Goal: Entertainment & Leisure: Consume media (video, audio)

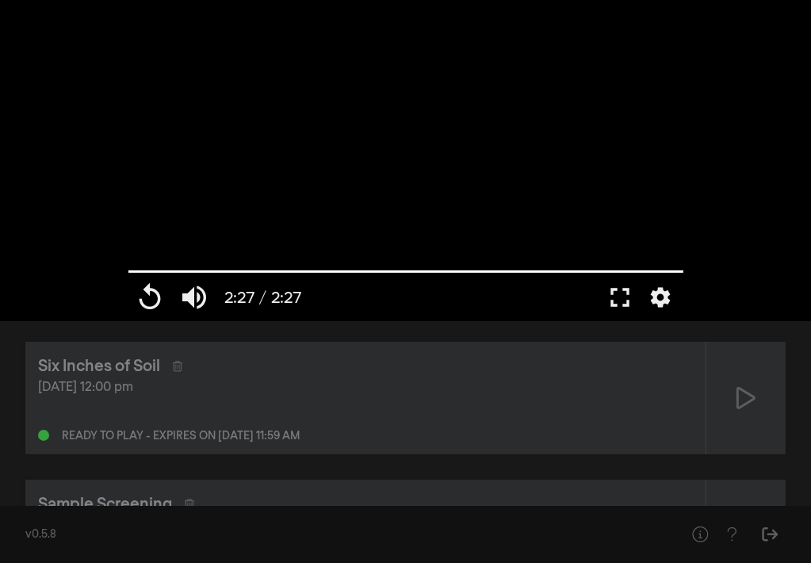
scroll to position [5, 0]
click at [685, 539] on button "Help" at bounding box center [700, 534] width 32 height 32
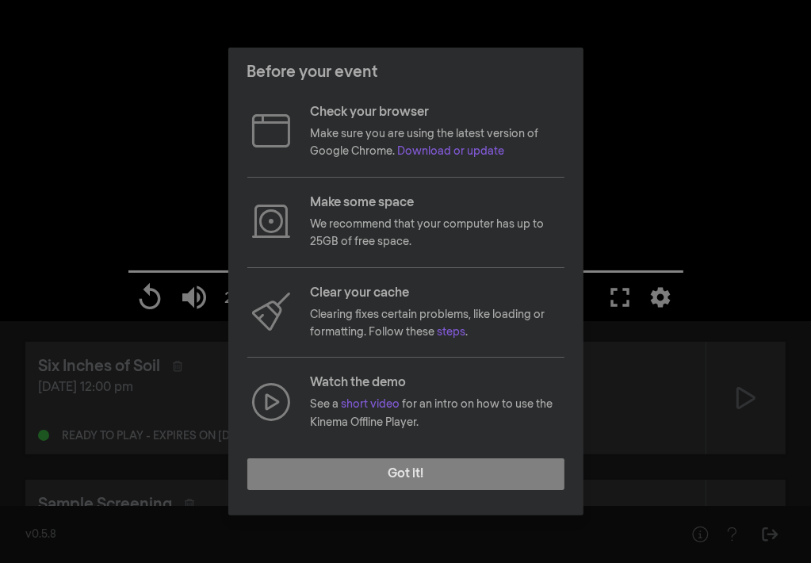
click at [674, 542] on div "Before your event Check your browser Make sure you are using the latest version…" at bounding box center [405, 281] width 811 height 563
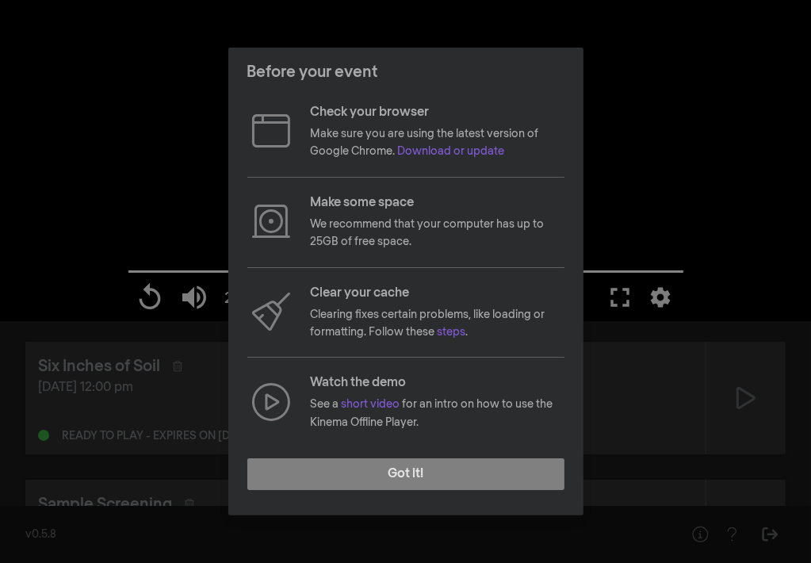
click at [674, 542] on div "Before your event Check your browser Make sure you are using the latest version…" at bounding box center [405, 281] width 811 height 563
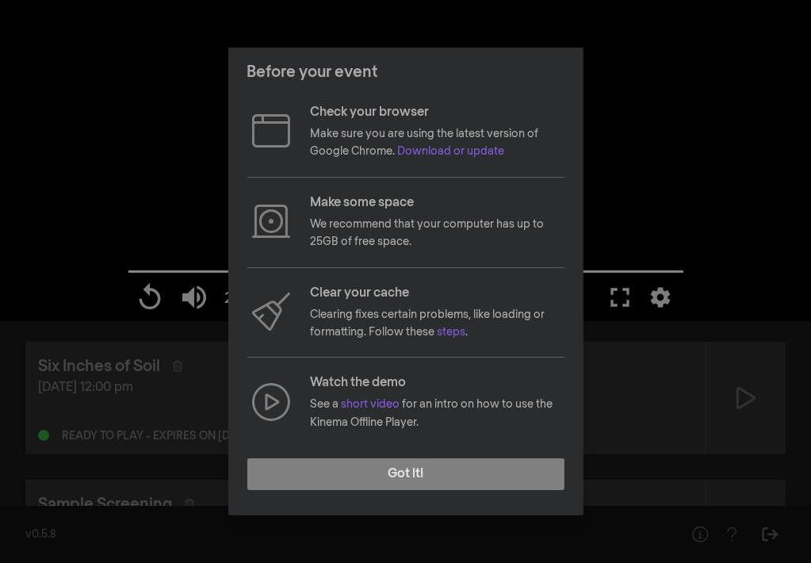
click at [674, 542] on div "Before your event Check your browser Make sure you are using the latest version…" at bounding box center [405, 281] width 811 height 563
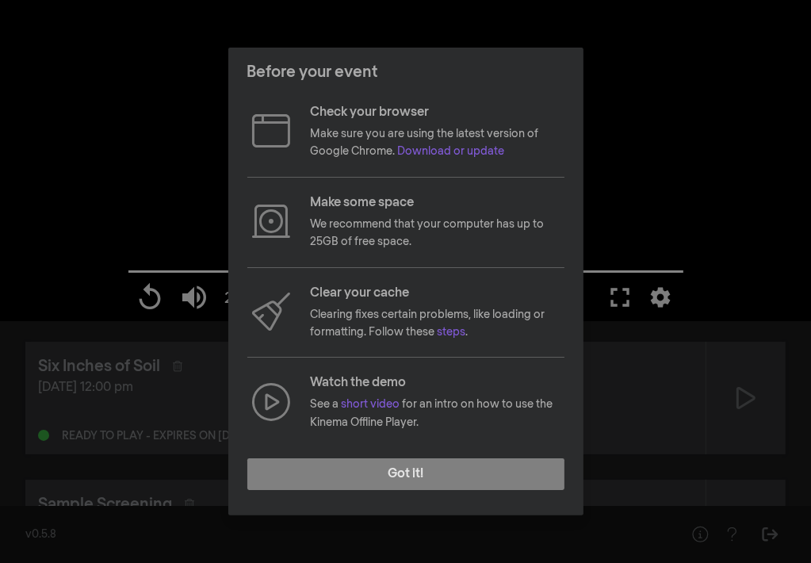
click at [674, 542] on div "Before your event Check your browser Make sure you are using the latest version…" at bounding box center [405, 281] width 811 height 563
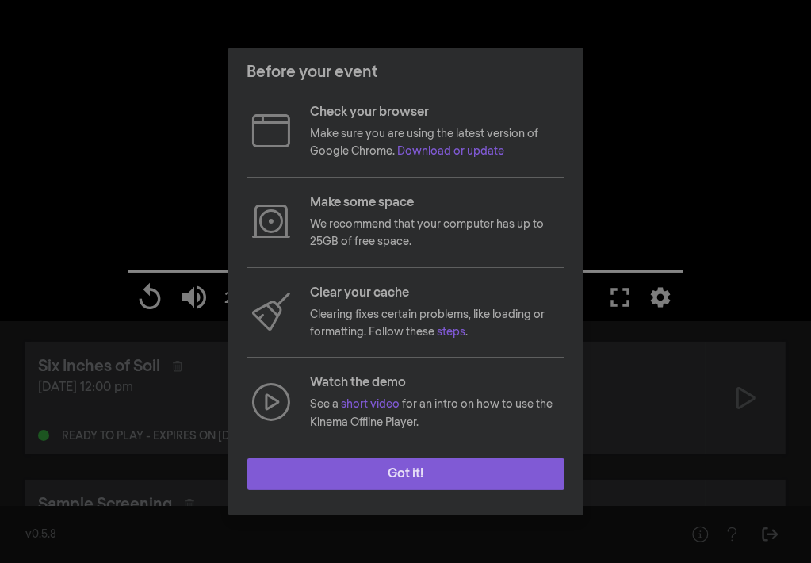
click at [412, 475] on button "Got it!" at bounding box center [405, 474] width 317 height 32
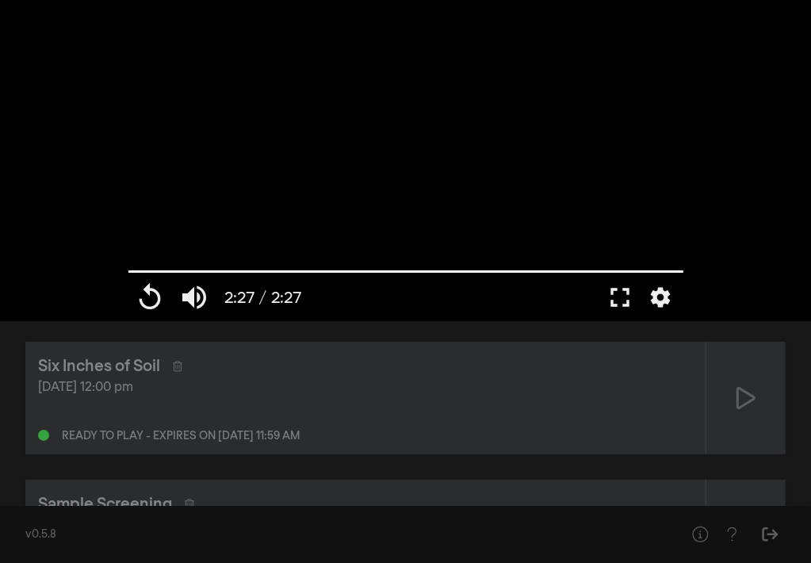
scroll to position [0, 0]
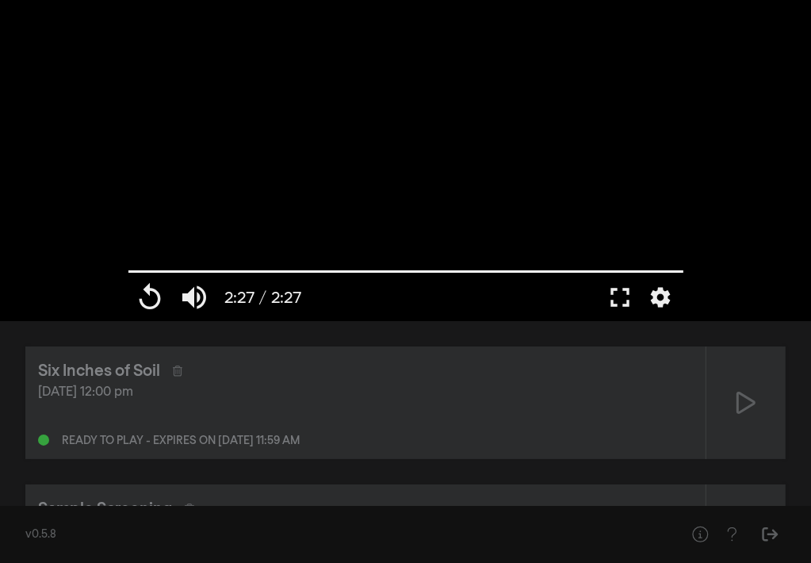
click at [134, 445] on div "Ready to play - expires on [DATE] 11:59 am" at bounding box center [181, 440] width 238 height 11
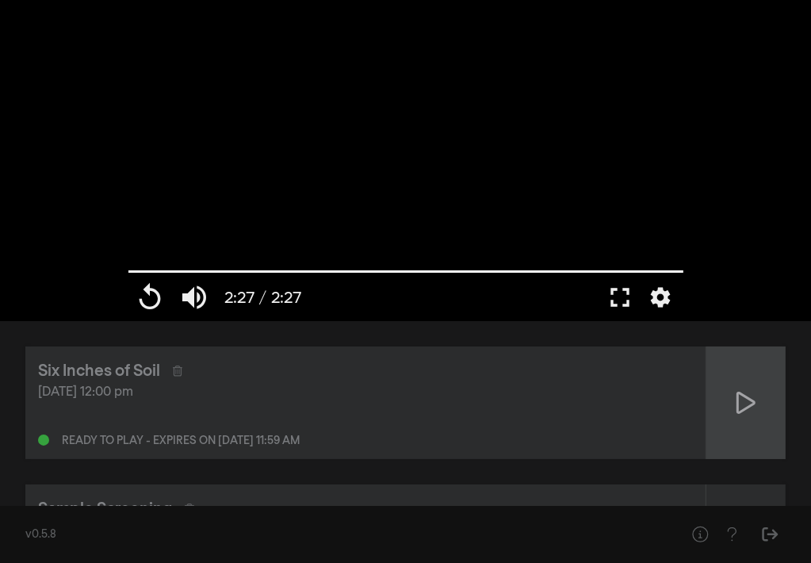
click at [742, 397] on icon at bounding box center [745, 402] width 19 height 25
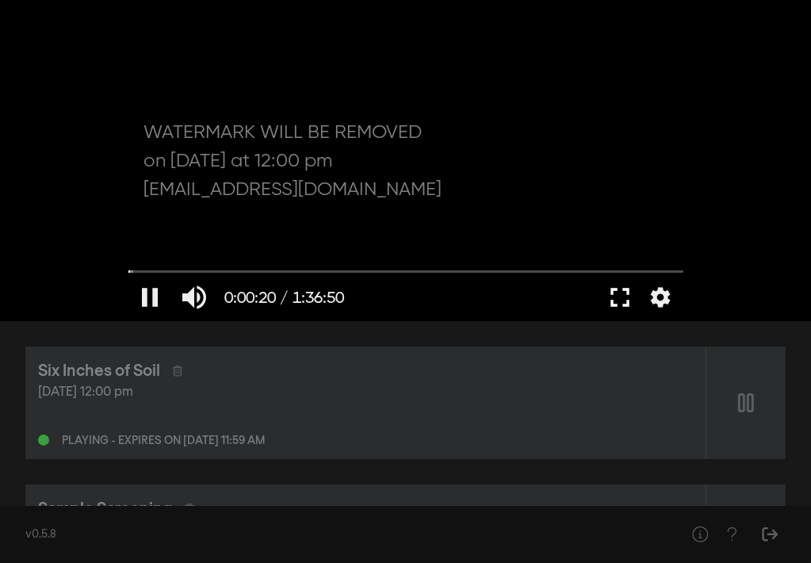
click at [618, 303] on button "fullscreen" at bounding box center [620, 297] width 44 height 48
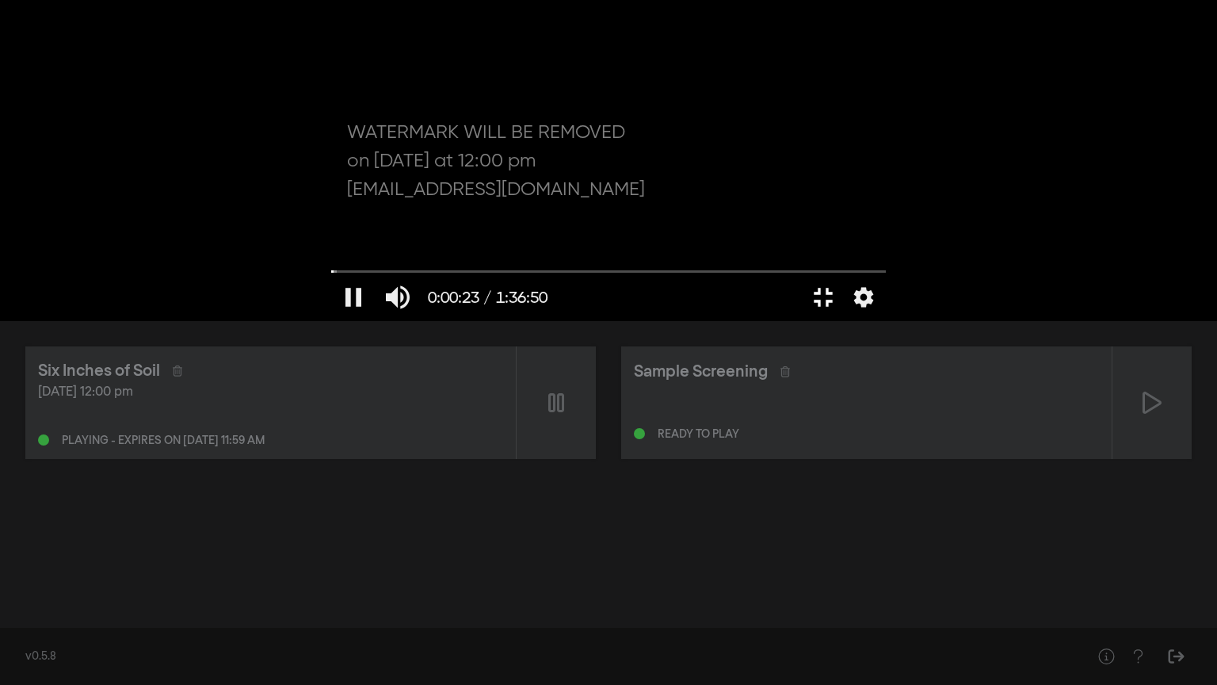
type input "23.250565"
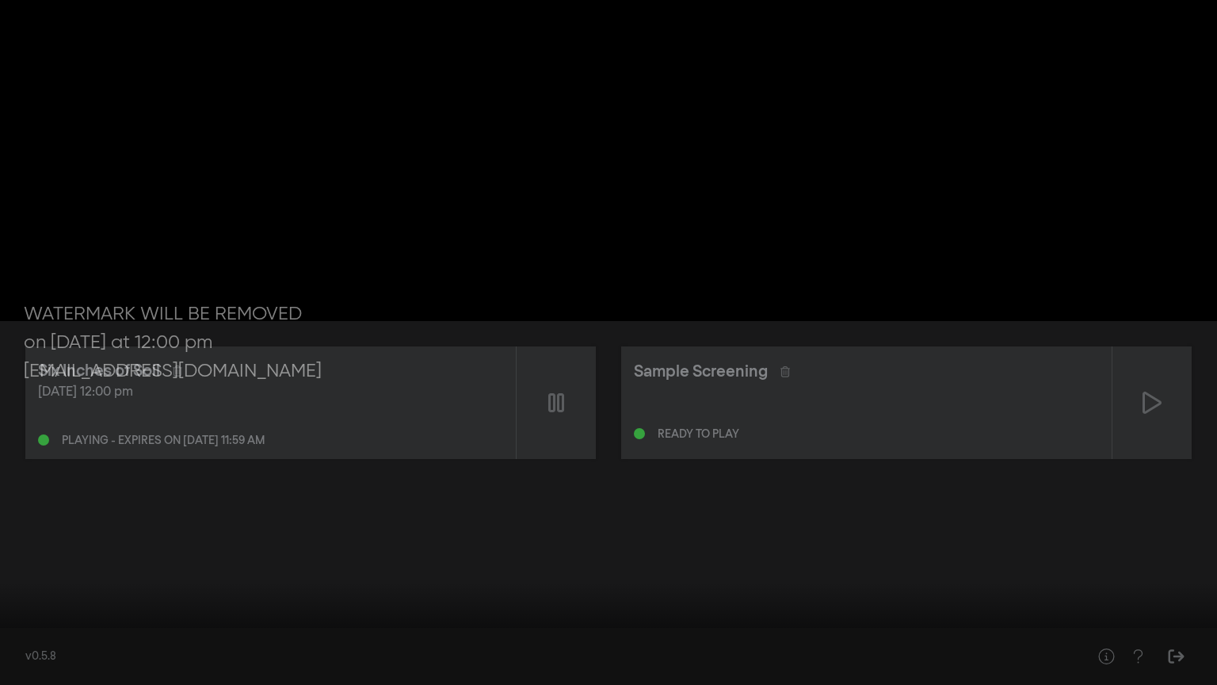
click at [810, 562] on button "fullscreen_exit" at bounding box center [1146, 661] width 44 height 48
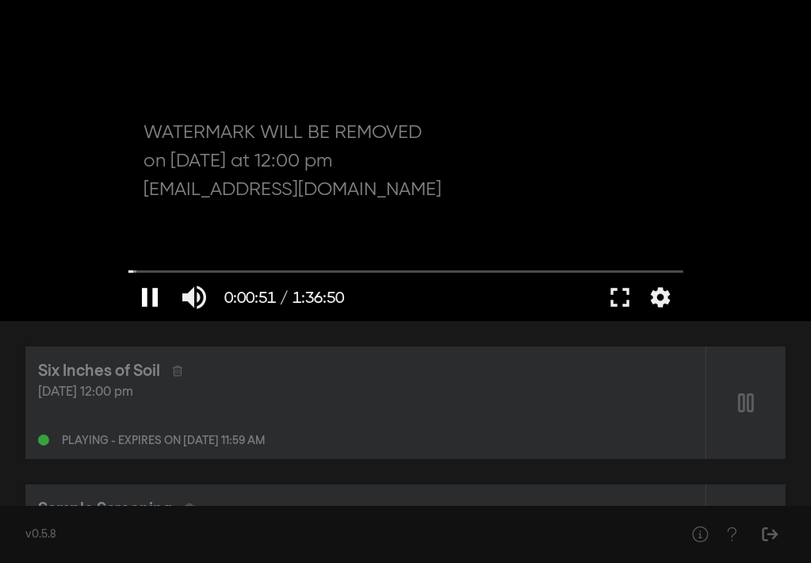
click at [150, 292] on button "pause" at bounding box center [150, 297] width 44 height 48
click at [147, 299] on button "play_arrow" at bounding box center [150, 297] width 44 height 48
click at [620, 302] on button "fullscreen" at bounding box center [620, 297] width 44 height 48
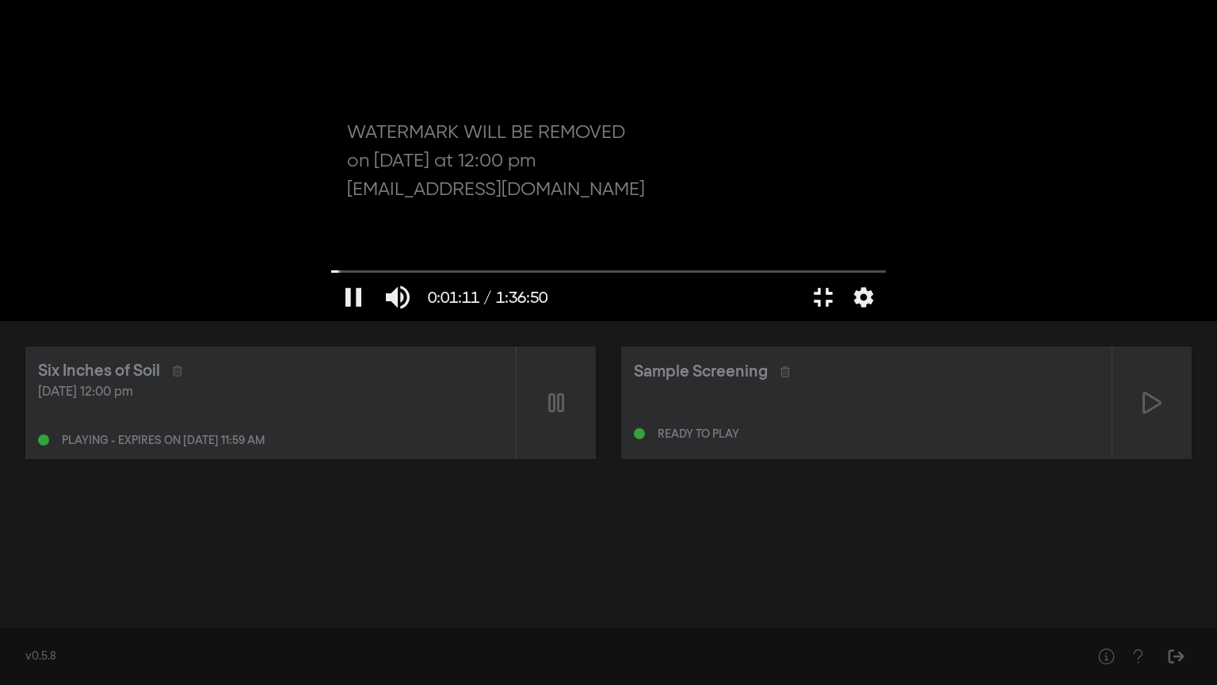
click at [801, 273] on button "fullscreen_exit" at bounding box center [823, 297] width 44 height 48
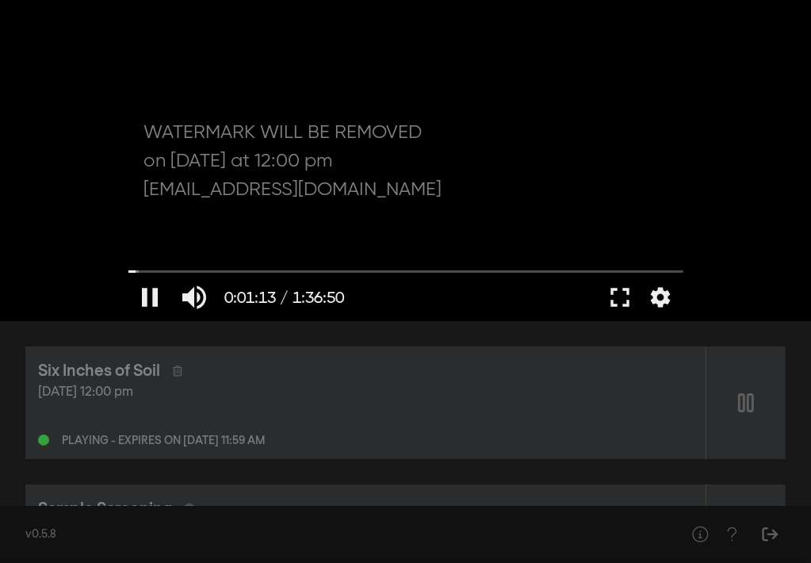
click at [468, 191] on div at bounding box center [405, 160] width 571 height 321
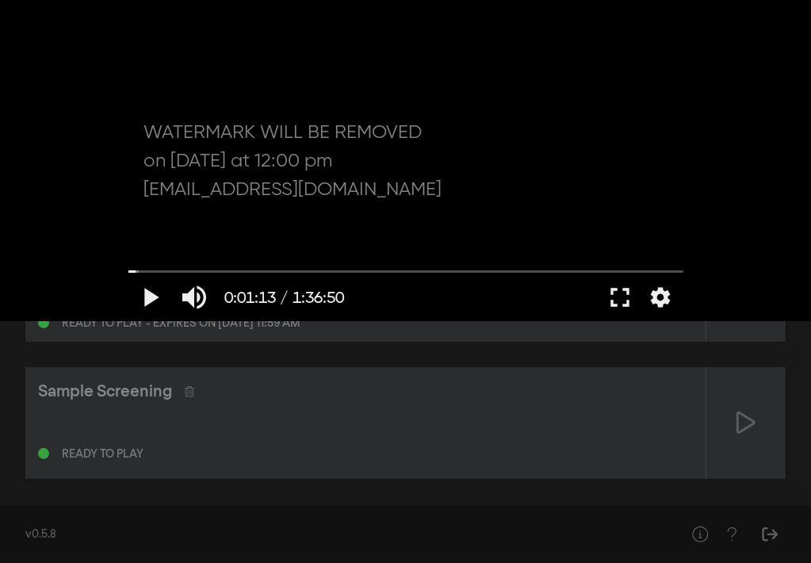
scroll to position [127, 0]
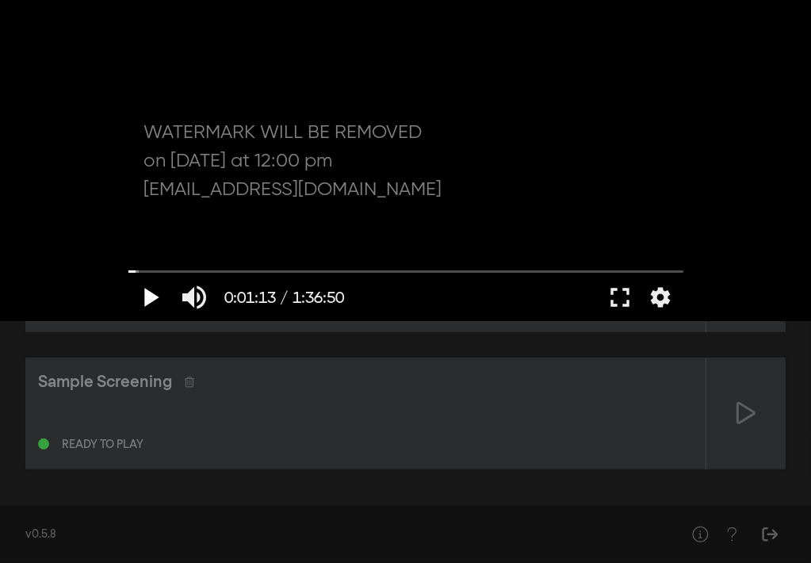
click at [149, 300] on button "play_arrow" at bounding box center [150, 297] width 44 height 48
type input "87.921222"
click at [128, 273] on button "pause" at bounding box center [150, 297] width 44 height 48
click at [152, 291] on button "play_arrow" at bounding box center [150, 297] width 44 height 48
click at [620, 289] on button "fullscreen" at bounding box center [620, 297] width 44 height 48
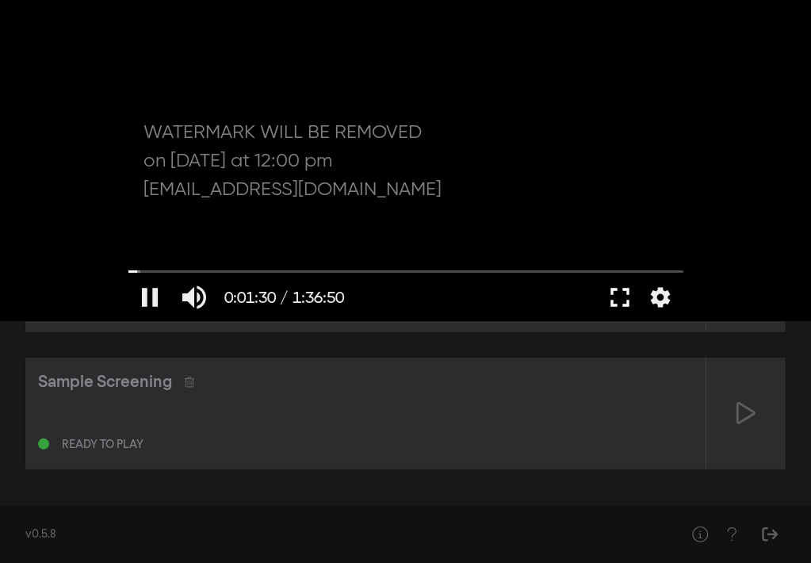
scroll to position [0, 0]
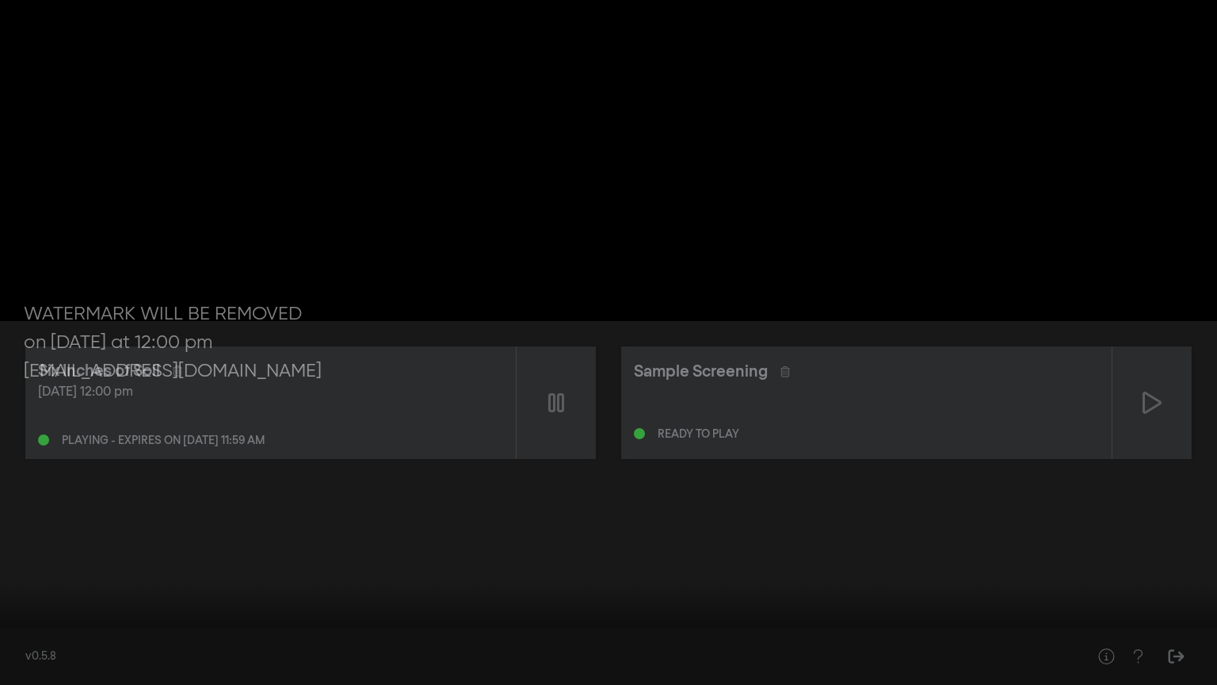
click at [810, 556] on div at bounding box center [608, 342] width 1217 height 685
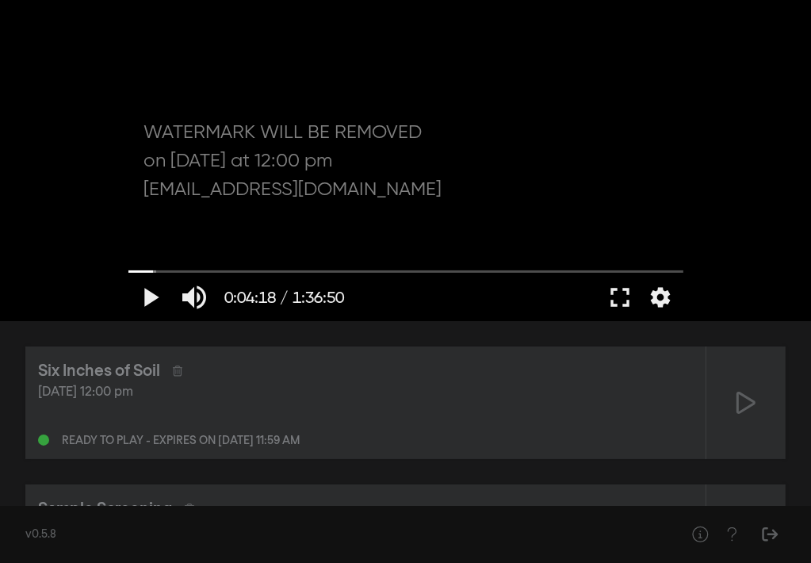
click at [672, 476] on div "Six Inches of Soil [DATE] 12:00 pm Ready to play - expires on [DATE] 11:59 am S…" at bounding box center [405, 471] width 760 height 250
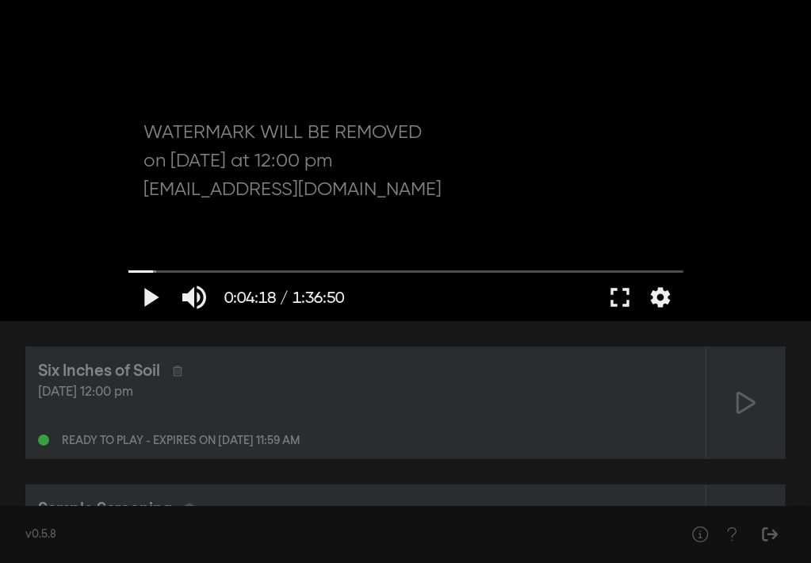
click at [672, 476] on div "Six Inches of Soil [DATE] 12:00 pm Ready to play - expires on [DATE] 11:59 am S…" at bounding box center [405, 471] width 760 height 250
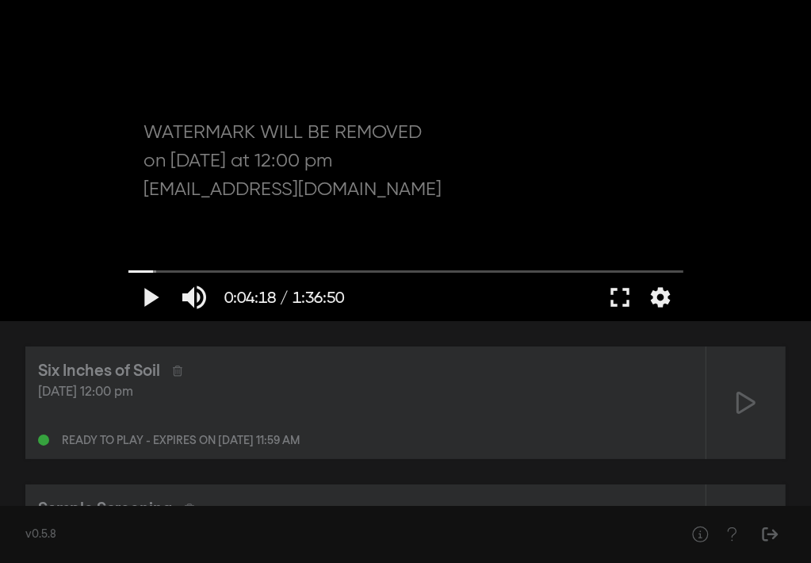
click at [672, 476] on div "Six Inches of Soil [DATE] 12:00 pm Ready to play - expires on [DATE] 11:59 am S…" at bounding box center [405, 471] width 760 height 250
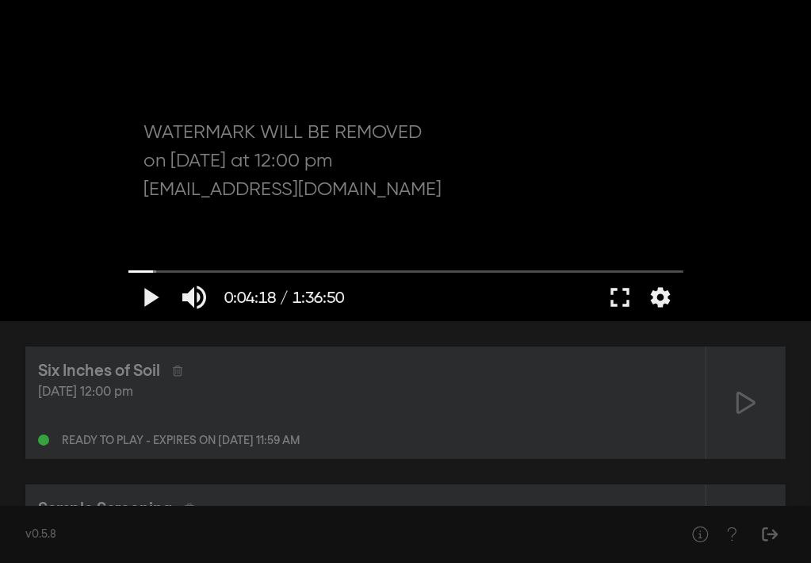
click at [672, 476] on div "Six Inches of Soil [DATE] 12:00 pm Ready to play - expires on [DATE] 11:59 am S…" at bounding box center [405, 471] width 760 height 250
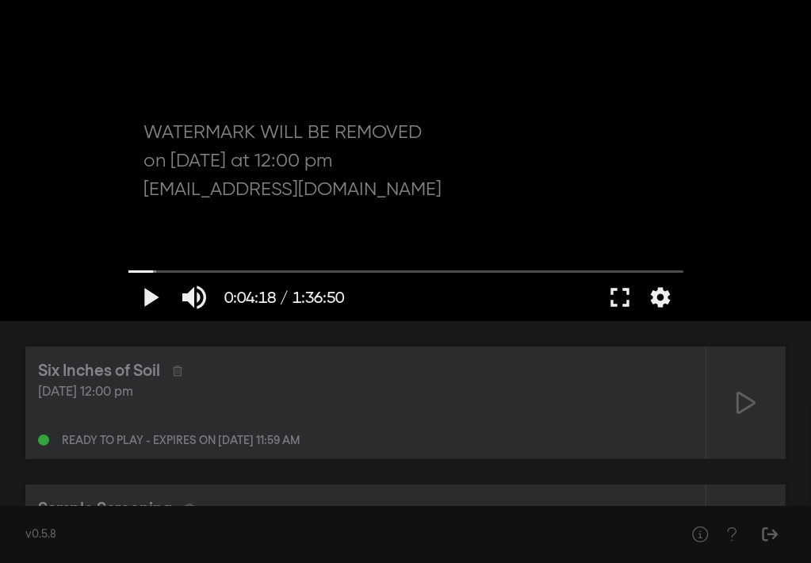
click at [672, 476] on div "Six Inches of Soil [DATE] 12:00 pm Ready to play - expires on [DATE] 11:59 am S…" at bounding box center [405, 471] width 760 height 250
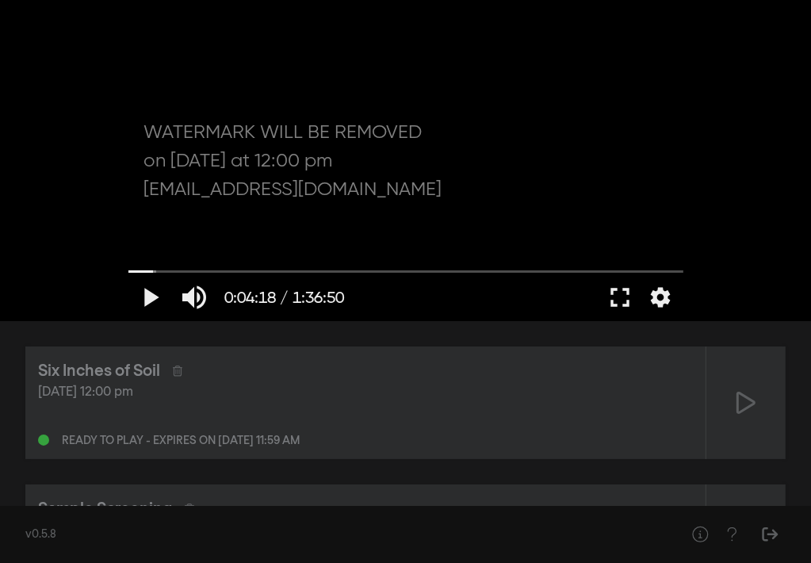
click at [672, 476] on div "Six Inches of Soil [DATE] 12:00 pm Ready to play - expires on [DATE] 11:59 am S…" at bounding box center [405, 471] width 760 height 250
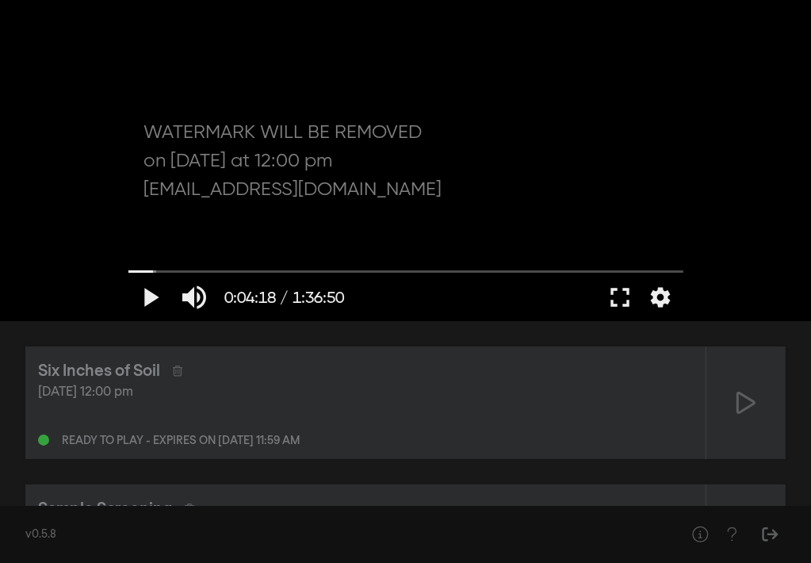
click at [672, 476] on div "Six Inches of Soil [DATE] 12:00 pm Ready to play - expires on [DATE] 11:59 am S…" at bounding box center [405, 471] width 760 height 250
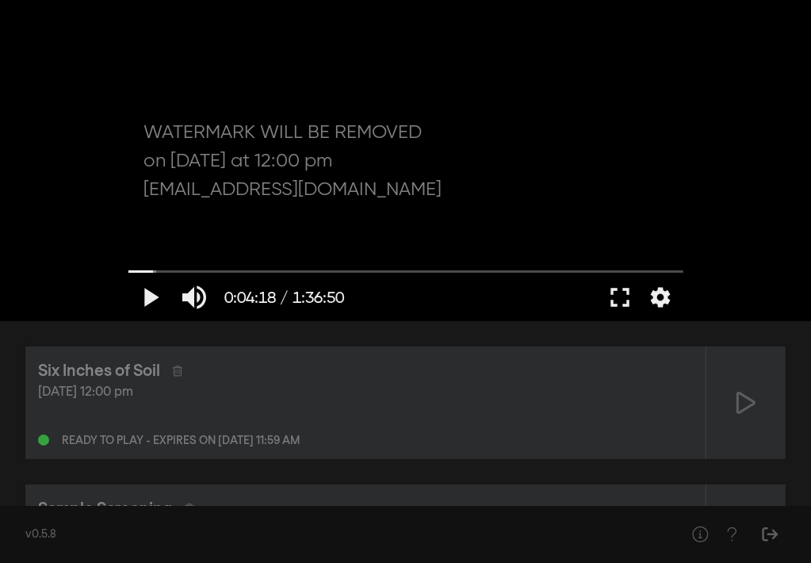
click at [672, 476] on div "Six Inches of Soil [DATE] 12:00 pm Ready to play - expires on [DATE] 11:59 am S…" at bounding box center [405, 471] width 760 height 250
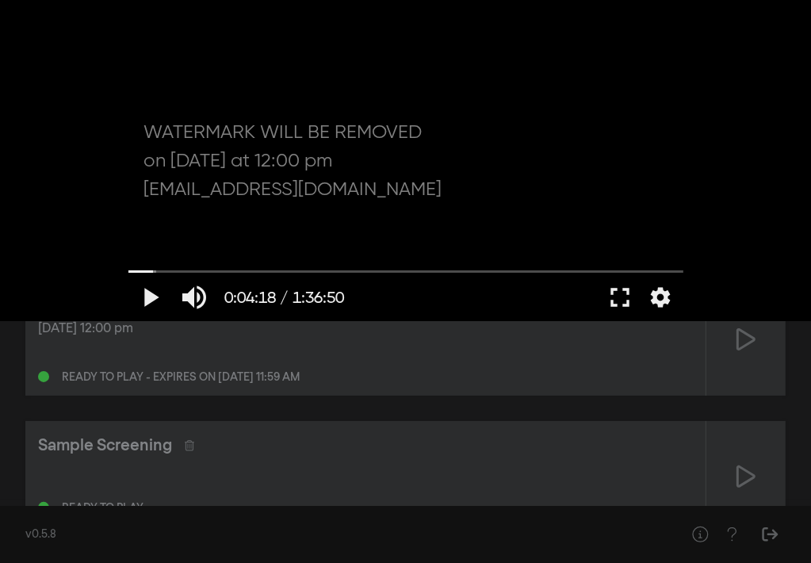
scroll to position [127, 0]
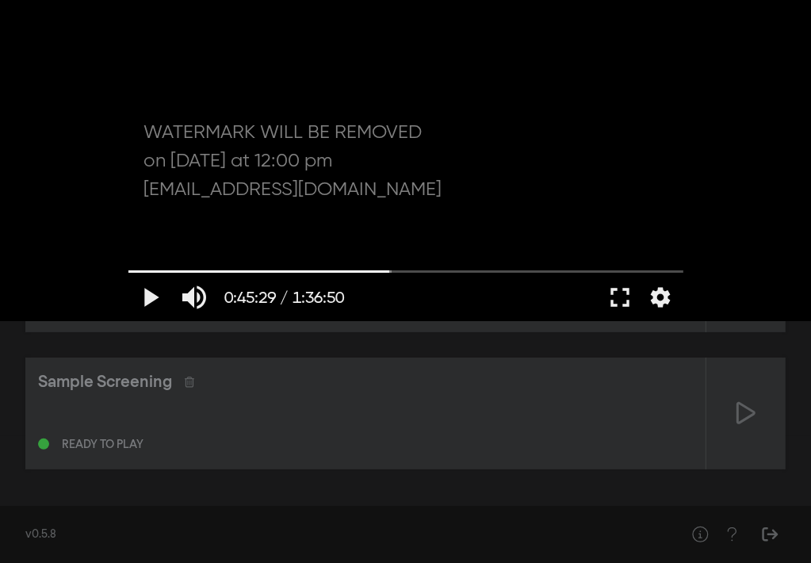
click at [672, 471] on div "Six Inches of Soil [DATE] 12:00 pm Ready to play - expires on [DATE] 11:59 am S…" at bounding box center [405, 344] width 811 height 300
click at [164, 278] on button "play_arrow" at bounding box center [150, 297] width 44 height 48
click at [147, 300] on button "pause" at bounding box center [150, 297] width 44 height 48
click at [614, 296] on button "fullscreen" at bounding box center [620, 297] width 44 height 48
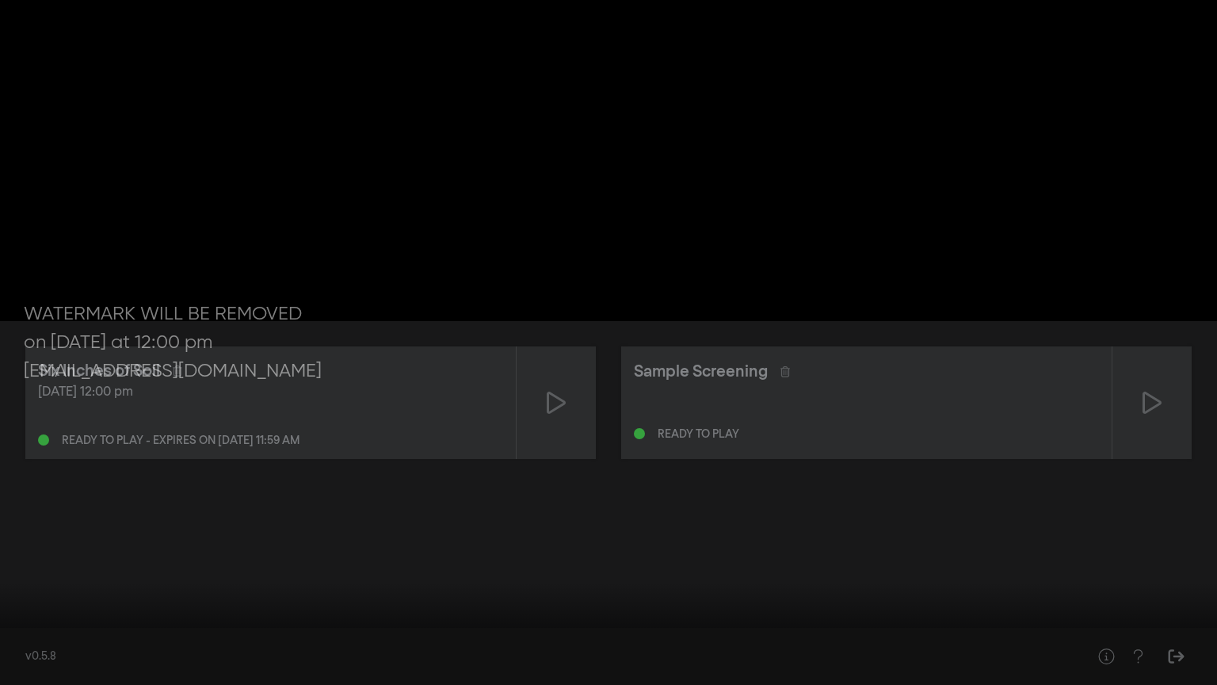
click at [810, 562] on button "fullscreen_exit" at bounding box center [1146, 661] width 44 height 48
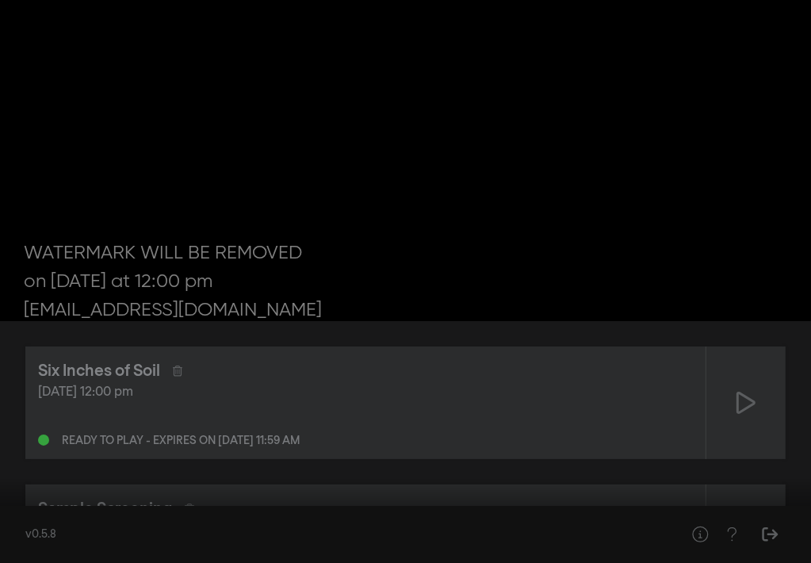
drag, startPoint x: 558, startPoint y: 242, endPoint x: 155, endPoint y: 296, distance: 406.0
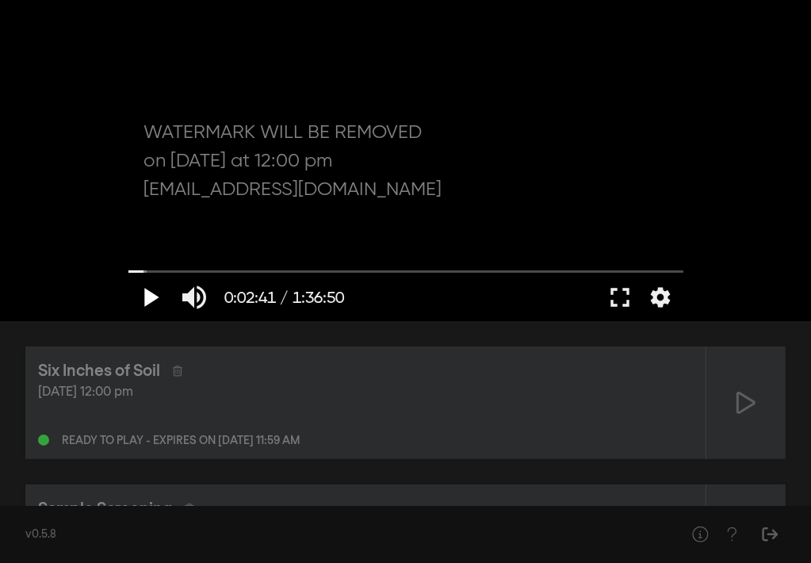
click at [155, 296] on div "play_arrow 0:02:41 / 1:36:50 volume_up fullscreen settings closed_caption Capti…" at bounding box center [405, 160] width 571 height 321
click at [155, 296] on button "play_arrow" at bounding box center [150, 297] width 44 height 48
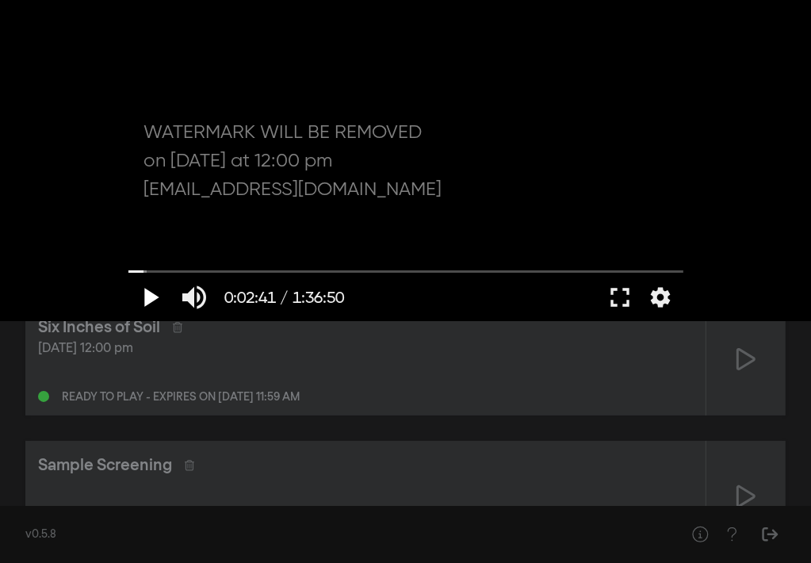
click at [149, 297] on button "play_arrow" at bounding box center [150, 297] width 44 height 48
click at [624, 296] on button "fullscreen" at bounding box center [620, 297] width 44 height 48
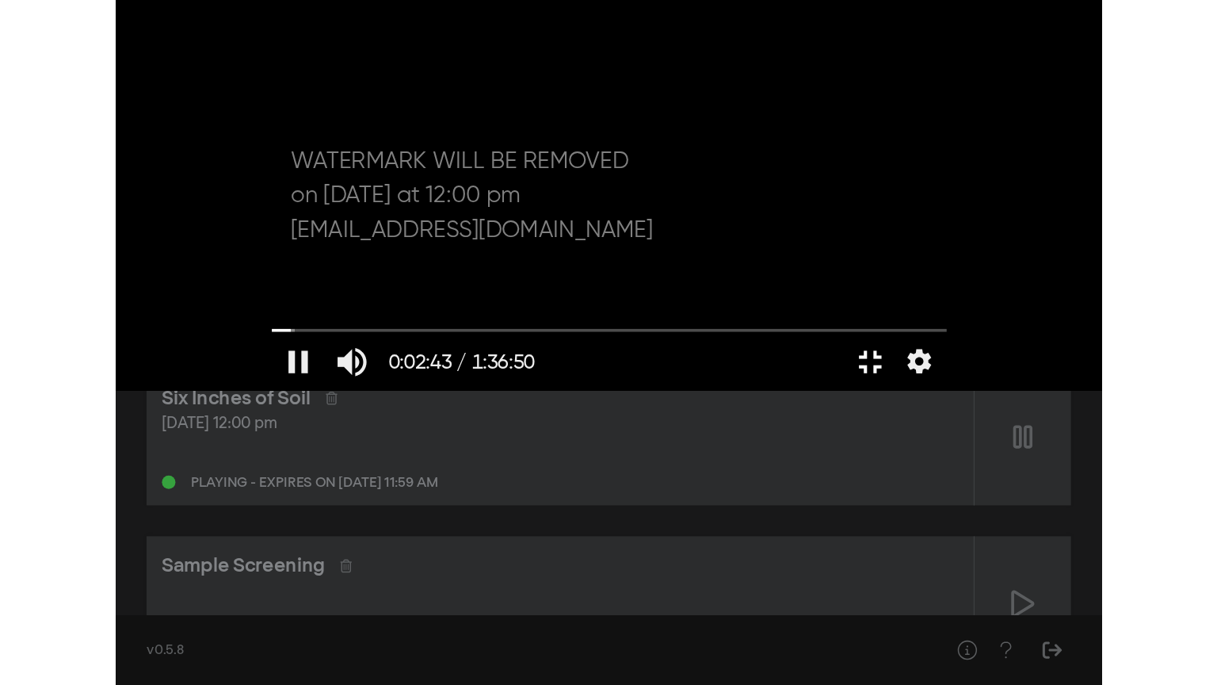
scroll to position [0, 0]
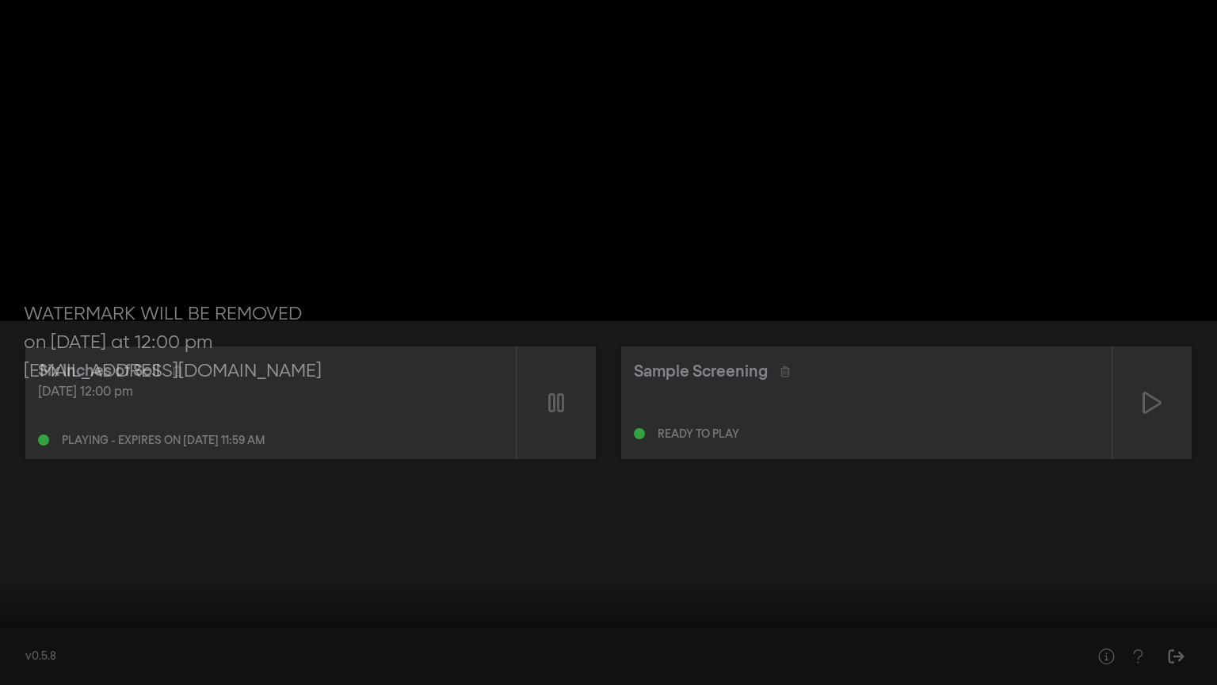
click at [218, 562] on input "Seek" at bounding box center [608, 635] width 1201 height 10
type input "1026.35308"
